Goal: Task Accomplishment & Management: Use online tool/utility

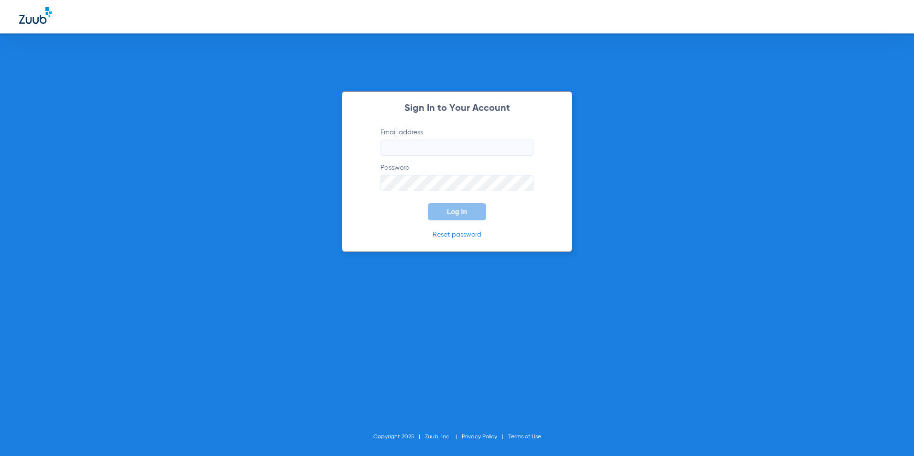
type input "[EMAIL_ADDRESS][DOMAIN_NAME]"
click at [441, 208] on button "Log In" at bounding box center [457, 211] width 58 height 17
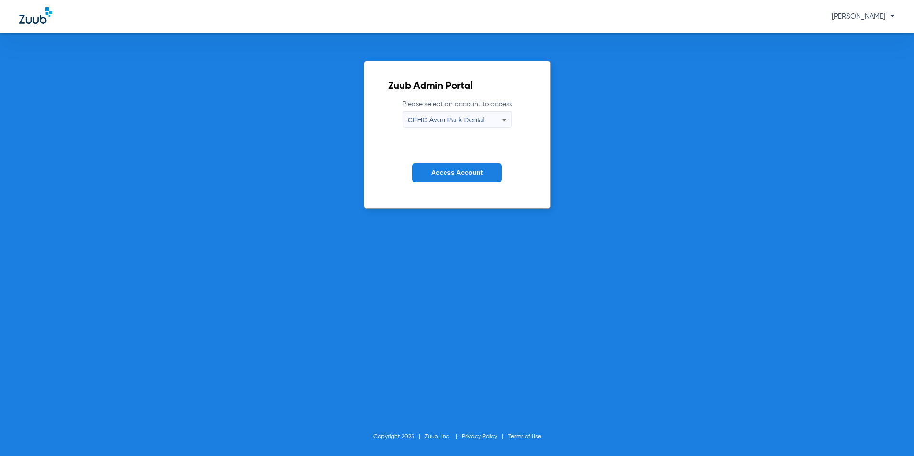
click at [458, 117] on span "CFHC Avon Park Dental" at bounding box center [446, 120] width 77 height 8
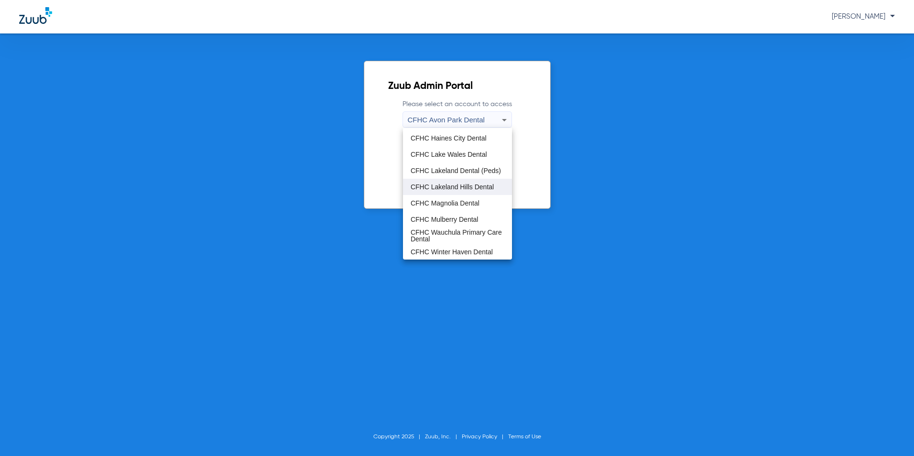
scroll to position [64, 0]
click at [457, 236] on span "CFHC Wauchula Primary Care Dental" at bounding box center [458, 235] width 94 height 13
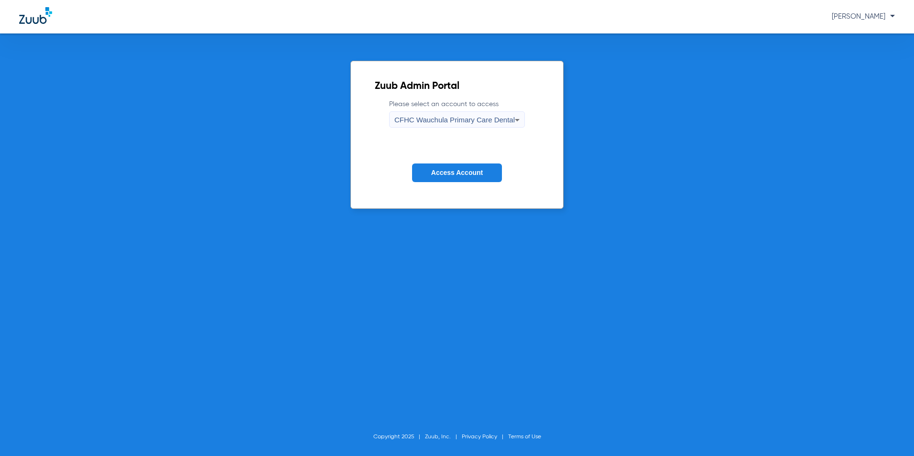
click at [482, 169] on span "Access Account" at bounding box center [457, 173] width 52 height 8
